Goal: Find specific page/section: Find specific page/section

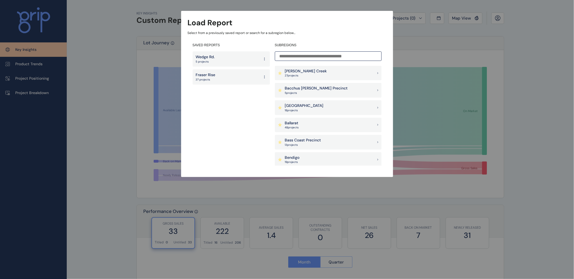
click at [308, 57] on input at bounding box center [328, 56] width 107 height 10
type input "*"
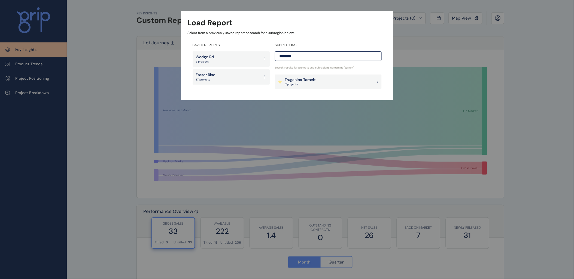
type input "*******"
click at [305, 76] on div "Truganina Tarneit 31 project s" at bounding box center [328, 82] width 107 height 15
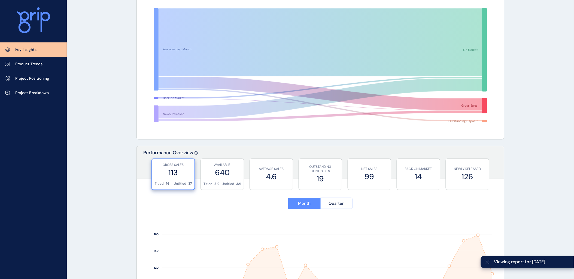
scroll to position [181, 0]
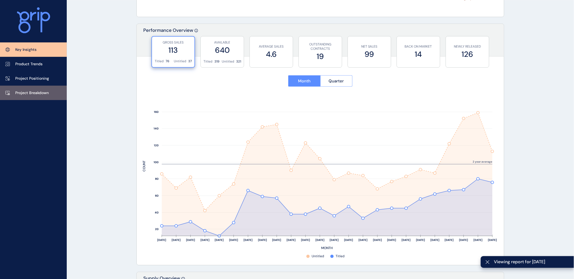
click at [44, 90] on p "Project Breakdown" at bounding box center [32, 92] width 34 height 5
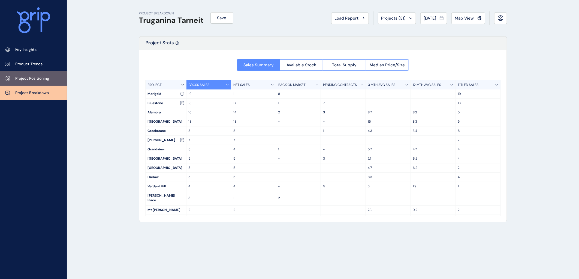
click at [50, 80] on link "Project Positioning" at bounding box center [33, 78] width 67 height 14
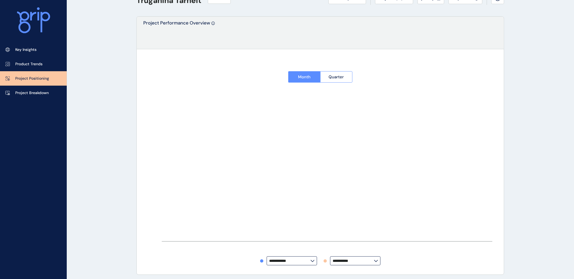
type input "********"
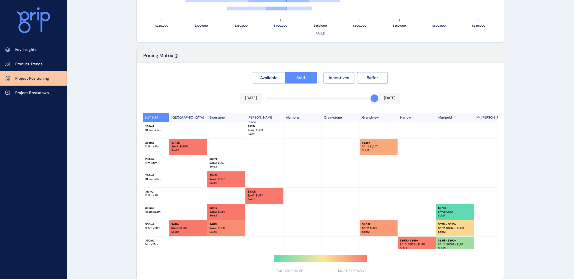
scroll to position [474, 0]
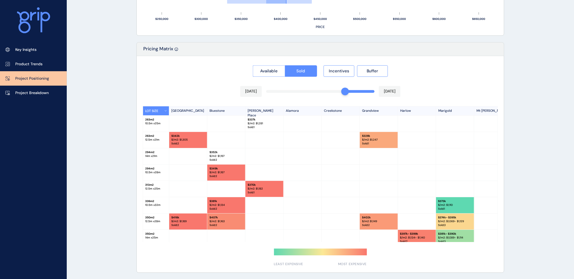
click at [345, 90] on div "Available Sold Incentives Buffer [DATE] [DATE] LOT SIZE Newhaven Bluestone [PER…" at bounding box center [320, 164] width 367 height 217
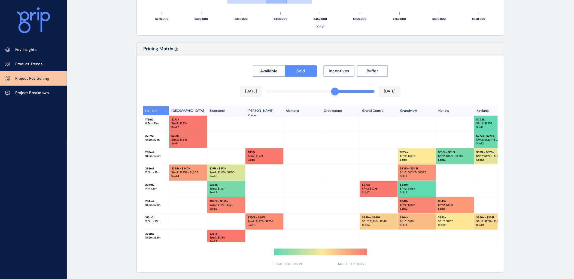
click at [337, 92] on div "Available Sold Incentives Buffer [DATE] [DATE] LOT SIZE Newhaven Bluestone [PER…" at bounding box center [320, 164] width 367 height 217
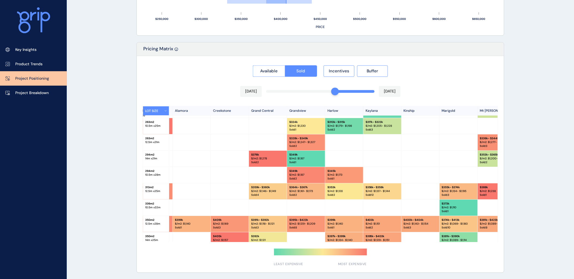
scroll to position [30, 121]
